Goal: Task Accomplishment & Management: Manage account settings

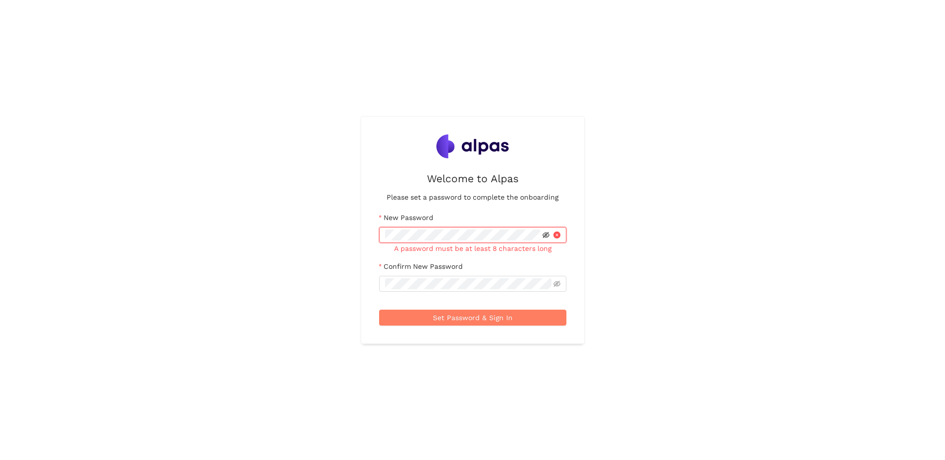
click at [293, 238] on icon "eye-invisible" at bounding box center [546, 235] width 7 height 7
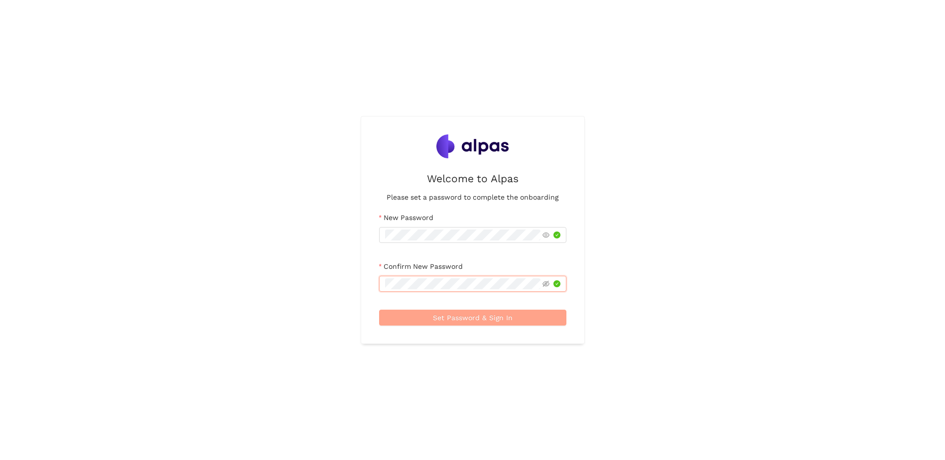
click at [293, 264] on span "Set Password & Sign In" at bounding box center [473, 317] width 80 height 11
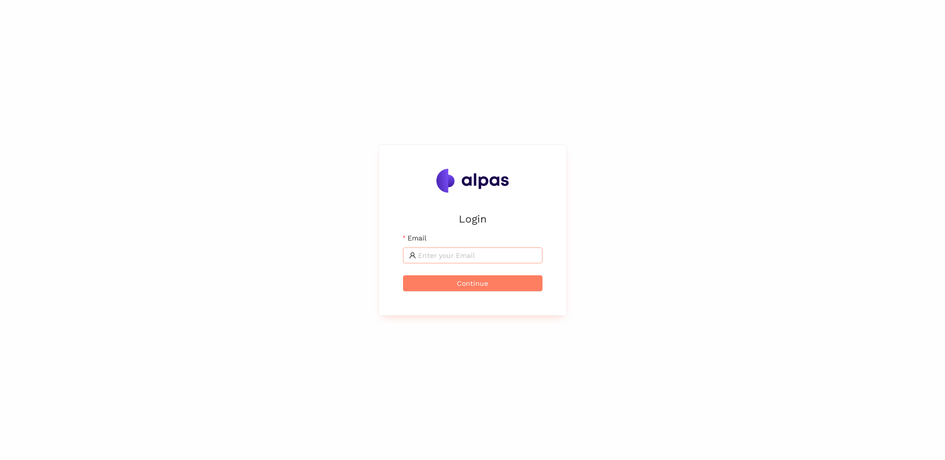
click at [477, 256] on input "Email" at bounding box center [477, 255] width 119 height 11
type input "marieke.scholz@fuchs.de"
click at [474, 281] on span "Continue" at bounding box center [472, 283] width 31 height 11
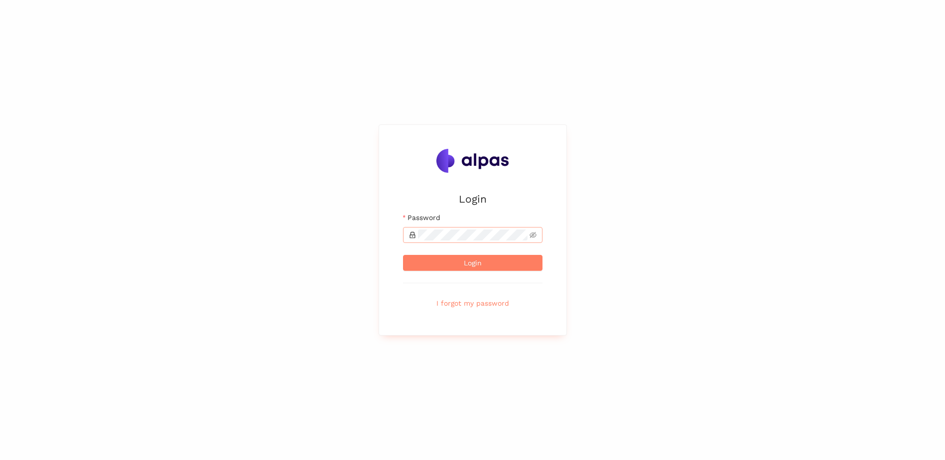
click at [461, 243] on span at bounding box center [473, 235] width 140 height 16
click at [403, 255] on button "Login" at bounding box center [473, 263] width 140 height 16
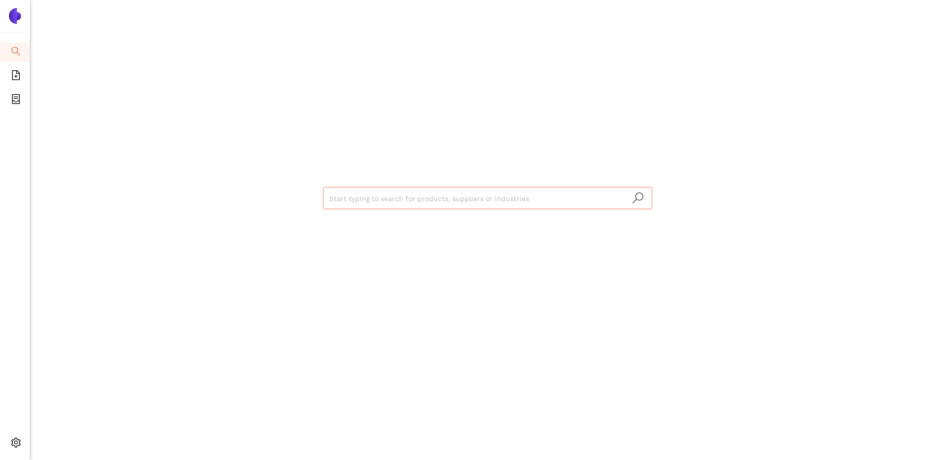
click at [934, 10] on div "Start typing to search for products, suppliers or industries" at bounding box center [487, 230] width 915 height 460
click at [632, 199] on icon "search" at bounding box center [638, 198] width 12 height 12
